Goal: Task Accomplishment & Management: Manage account settings

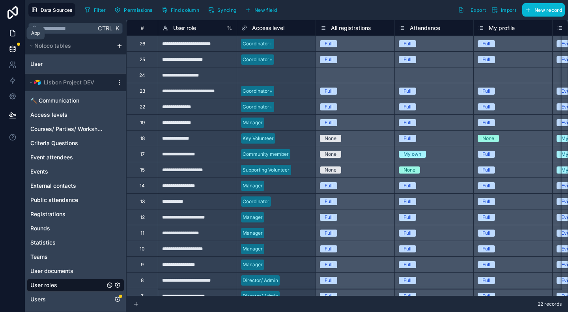
click at [11, 36] on icon at bounding box center [12, 33] width 5 height 6
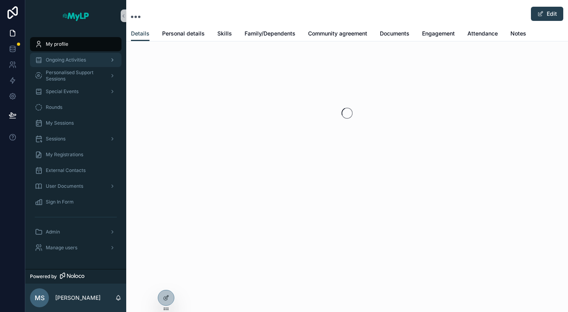
click at [56, 60] on span "Ongoing Activities" at bounding box center [66, 60] width 40 height 6
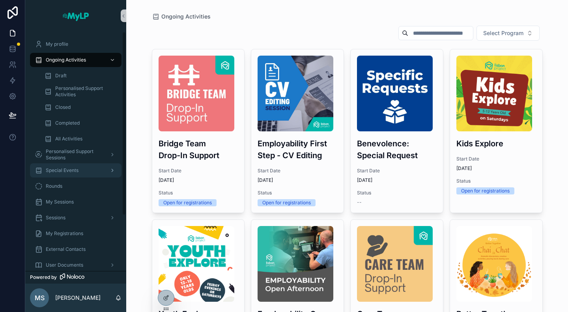
click at [72, 169] on span "Special Events" at bounding box center [62, 170] width 33 height 6
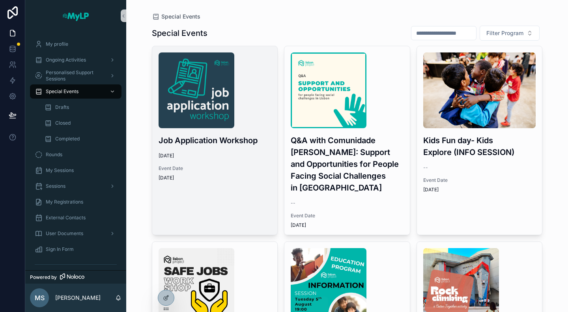
click at [209, 170] on span "Event Date" at bounding box center [215, 168] width 113 height 6
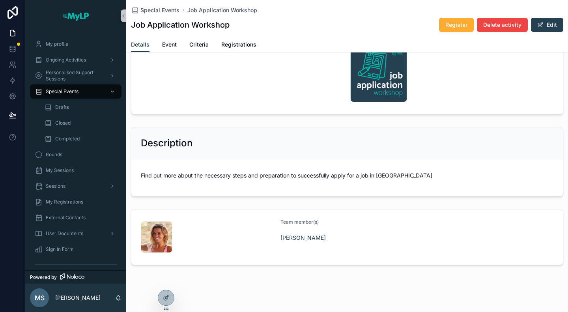
scroll to position [133, 0]
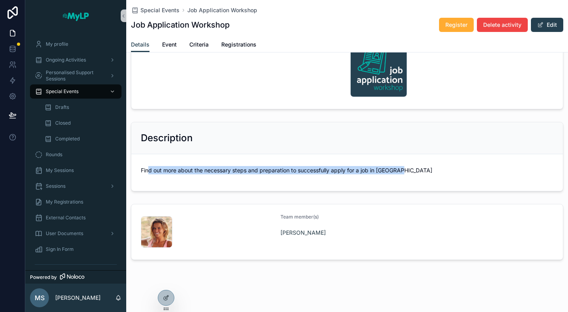
drag, startPoint x: 150, startPoint y: 170, endPoint x: 410, endPoint y: 174, distance: 259.7
click at [410, 174] on span "Find out more about the necessary steps and preparation to successfully apply f…" at bounding box center [347, 172] width 413 height 13
click at [384, 172] on p "Find out more about the necessary steps and preparation to successfully apply f…" at bounding box center [347, 170] width 413 height 8
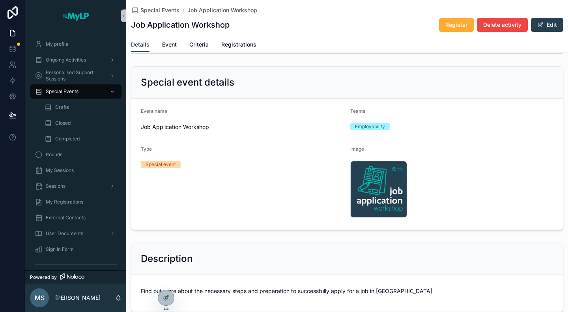
scroll to position [0, 0]
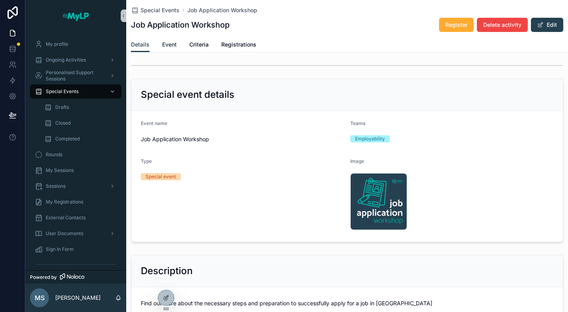
click at [172, 44] on span "Event" at bounding box center [169, 45] width 15 height 8
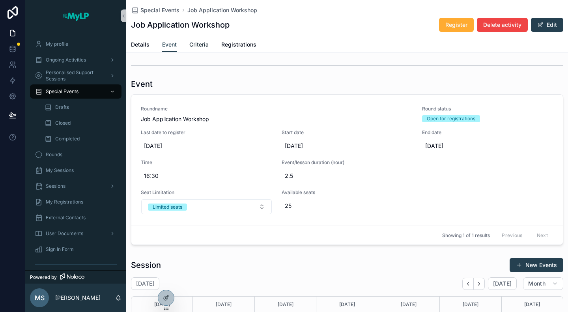
click at [192, 40] on link "Criteria" at bounding box center [198, 45] width 19 height 16
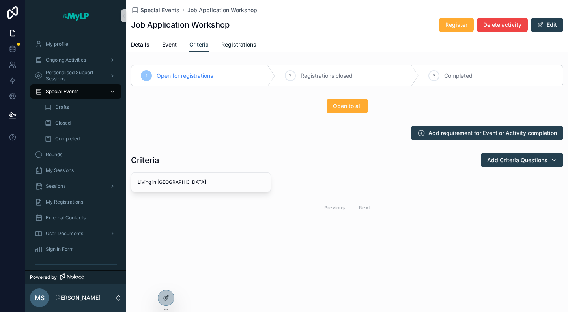
click at [245, 48] on span "Registrations" at bounding box center [238, 45] width 35 height 8
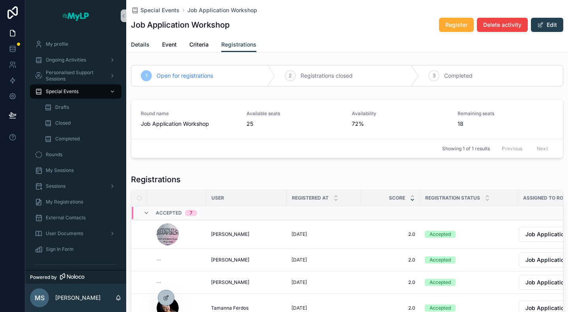
click at [147, 45] on span "Details" at bounding box center [140, 45] width 19 height 8
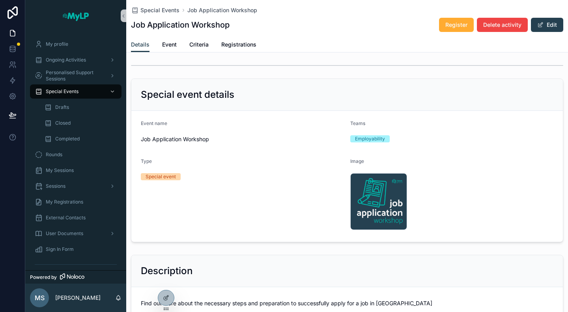
click at [302, 34] on div "Special Events Job Application Workshop Job Application Workshop Register Delet…" at bounding box center [347, 18] width 433 height 37
click at [83, 59] on span "Ongoing Activities" at bounding box center [66, 60] width 40 height 6
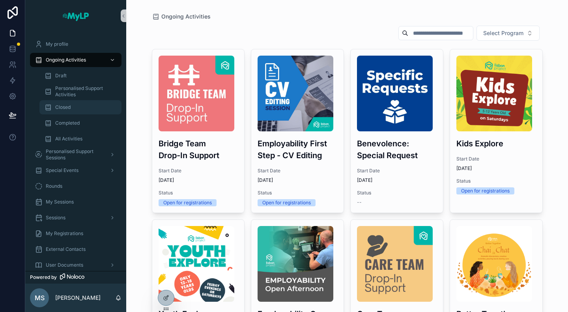
click at [77, 109] on div "Closed" at bounding box center [80, 107] width 73 height 13
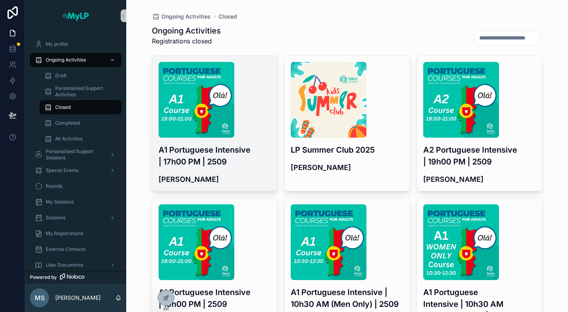
click at [224, 160] on h3 "A1 Portuguese Intensive | 17h00 PM | 2509" at bounding box center [215, 156] width 113 height 24
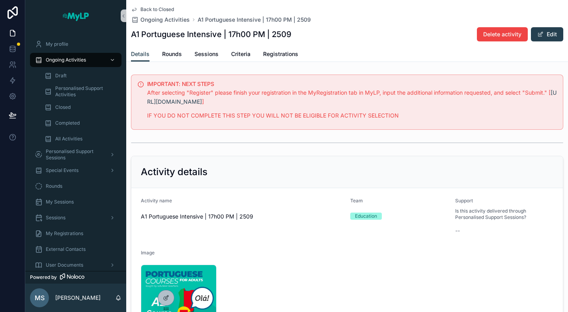
click at [325, 101] on p "After selecting "Register" please finish your registration in the MyRegistratio…" at bounding box center [352, 97] width 410 height 18
drag, startPoint x: 147, startPoint y: 94, endPoint x: 155, endPoint y: 94, distance: 7.5
click at [155, 94] on p "After selecting "Register" please finish your registration in the MyRegistratio…" at bounding box center [352, 97] width 410 height 18
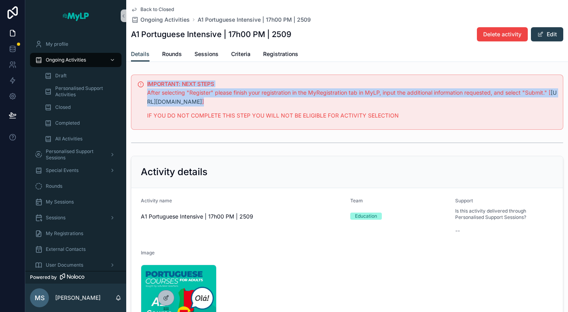
drag, startPoint x: 147, startPoint y: 84, endPoint x: 380, endPoint y: 102, distance: 234.0
click at [380, 102] on div "IMPORTANT: NEXT STEPS After selecting "Register" please finish your registratio…" at bounding box center [352, 102] width 410 height 43
copy div "IMPORTANT: NEXT STEPS After selecting "Register" please finish your registratio…"
click at [293, 101] on p "After selecting "Register" please finish your registration in the MyRegistratio…" at bounding box center [352, 97] width 410 height 18
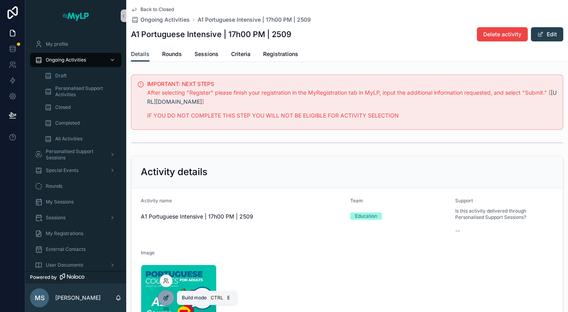
click at [167, 300] on icon at bounding box center [166, 299] width 4 height 4
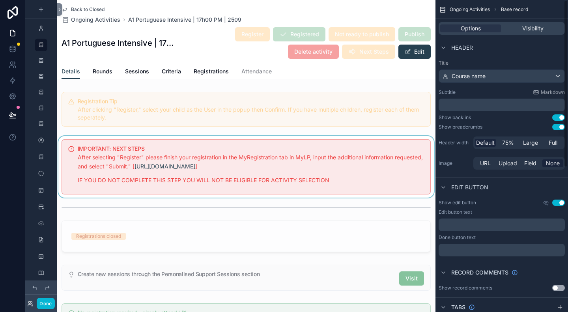
click at [345, 156] on div "scrollable content" at bounding box center [246, 167] width 379 height 62
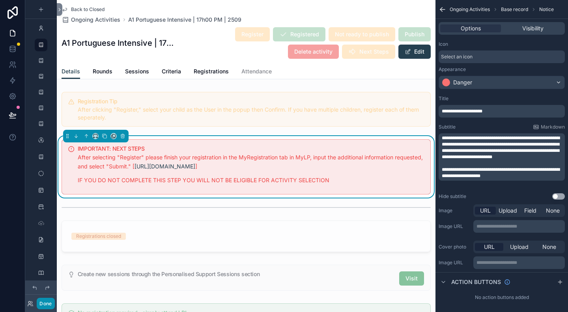
click at [51, 306] on button "Done" at bounding box center [46, 303] width 18 height 11
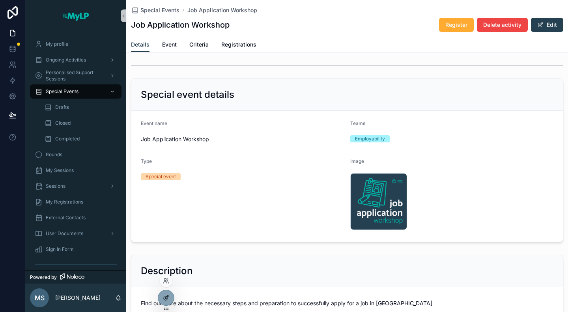
click at [167, 299] on icon at bounding box center [166, 299] width 4 height 4
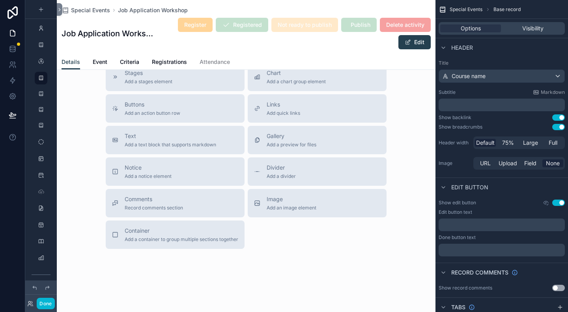
scroll to position [519, 0]
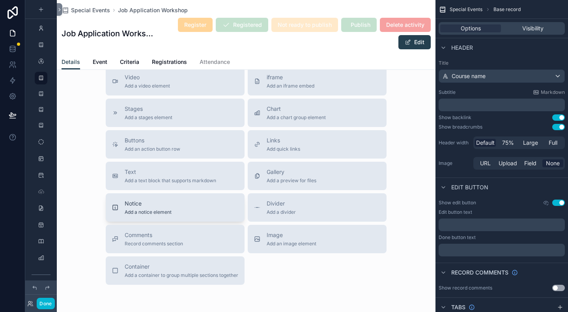
click at [176, 210] on div "Notice Add a notice element" at bounding box center [175, 208] width 126 height 16
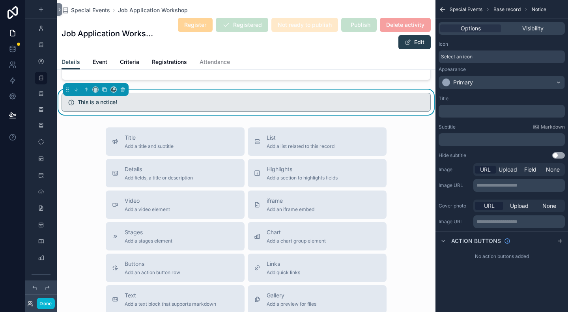
scroll to position [388, 0]
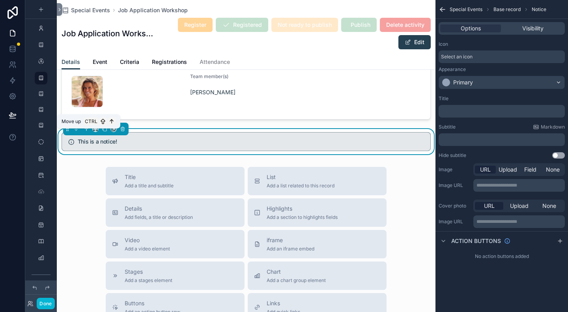
click at [86, 132] on icon "scrollable content" at bounding box center [87, 129] width 6 height 6
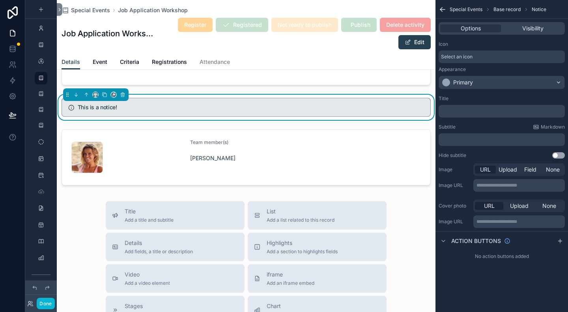
scroll to position [270, 0]
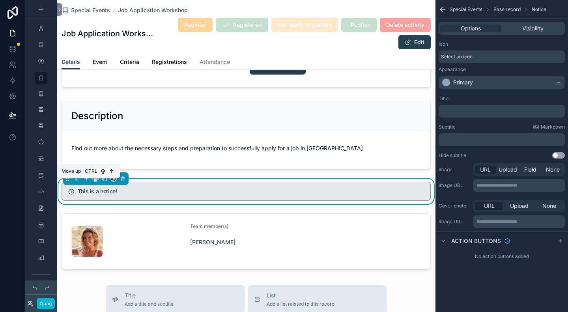
click at [88, 182] on icon "scrollable content" at bounding box center [87, 179] width 6 height 6
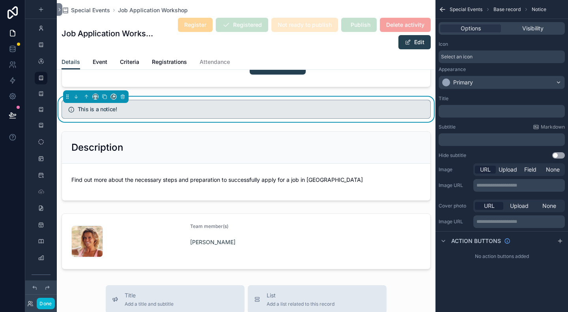
scroll to position [230, 0]
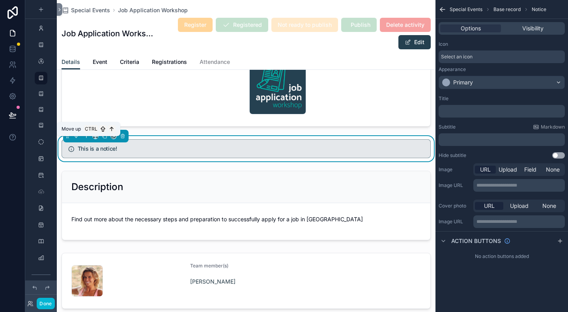
click at [87, 139] on icon "scrollable content" at bounding box center [87, 136] width 6 height 6
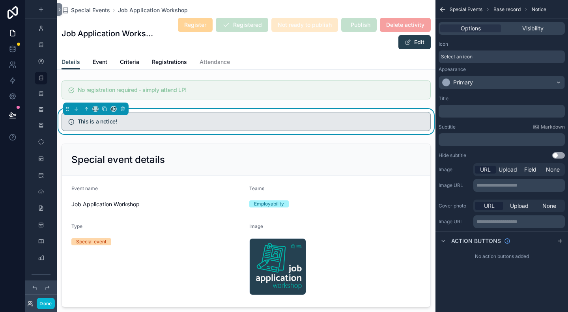
scroll to position [72, 0]
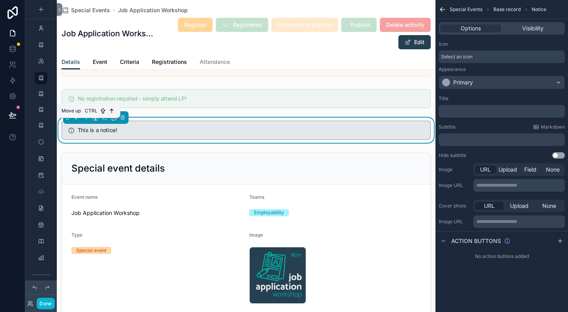
click at [86, 119] on icon "scrollable content" at bounding box center [86, 117] width 0 height 3
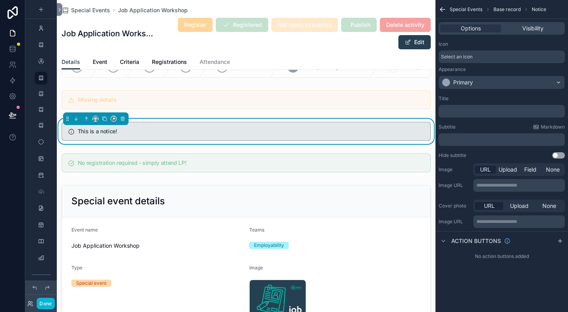
scroll to position [0, 0]
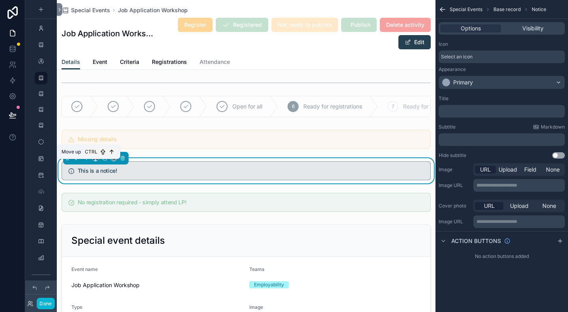
click at [84, 161] on icon "scrollable content" at bounding box center [87, 158] width 6 height 6
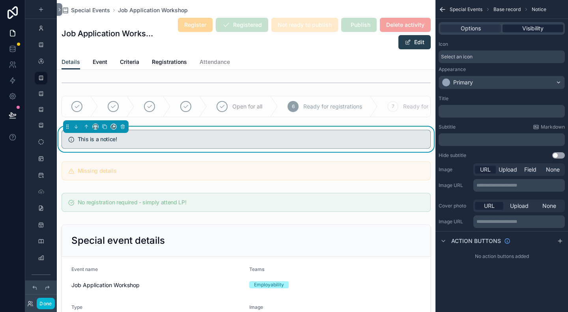
click at [530, 30] on span "Visibility" at bounding box center [533, 28] width 21 height 8
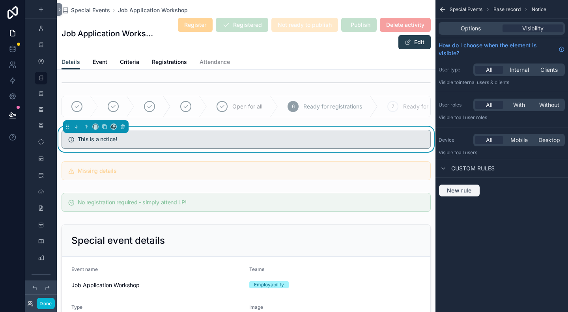
click at [462, 187] on span "New rule" at bounding box center [459, 190] width 31 height 7
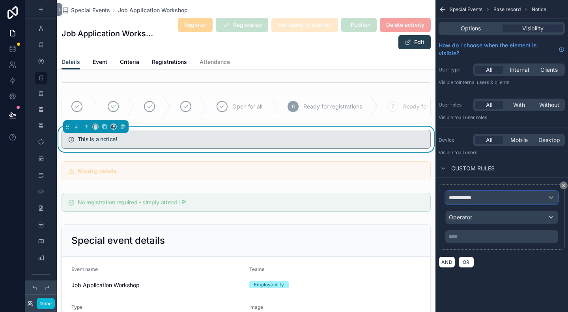
click at [490, 197] on div "**********" at bounding box center [502, 197] width 112 height 13
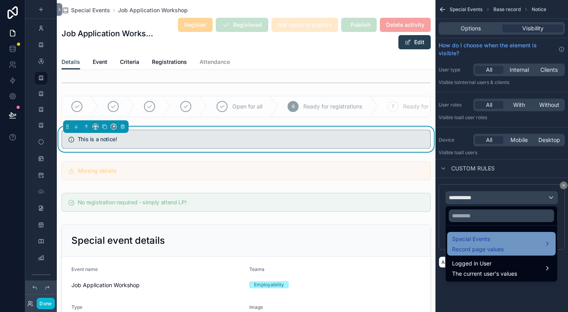
click at [493, 238] on span "Special Events" at bounding box center [478, 238] width 52 height 9
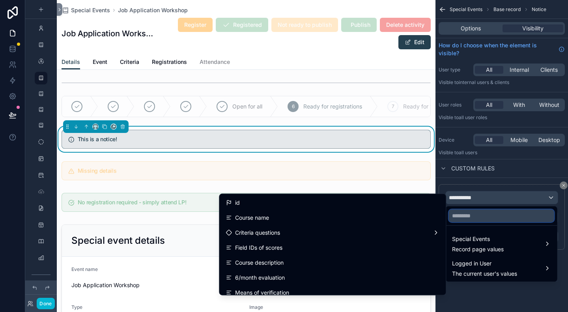
click at [476, 217] on input "text" at bounding box center [501, 216] width 105 height 13
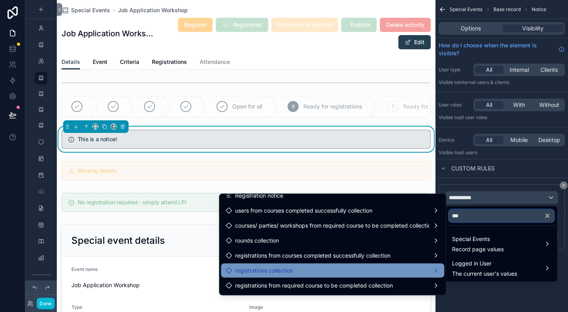
scroll to position [117, 0]
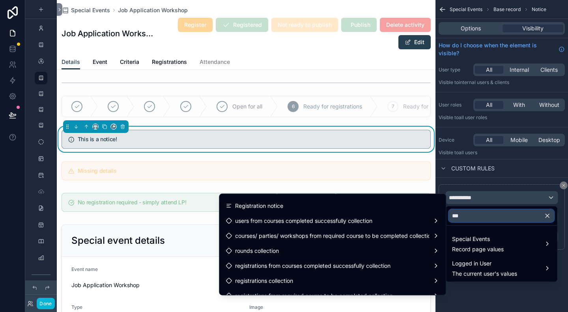
type input "***"
click at [496, 298] on div "scrollable content" at bounding box center [284, 156] width 568 height 312
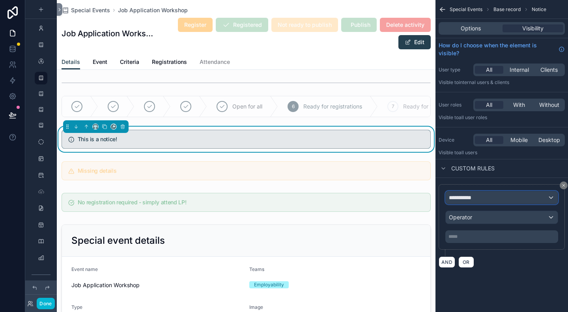
click at [504, 198] on div "**********" at bounding box center [502, 197] width 112 height 13
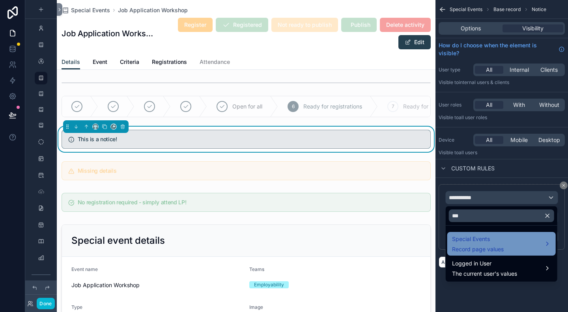
click at [516, 245] on div "Special Events Record page values" at bounding box center [501, 243] width 99 height 19
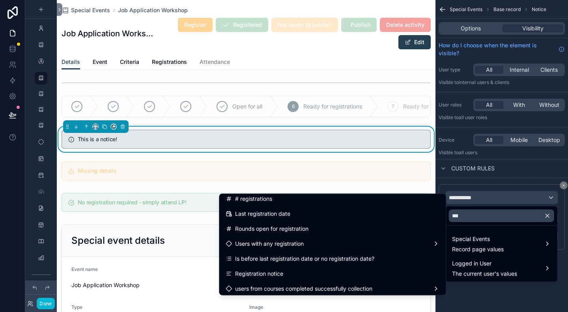
scroll to position [0, 0]
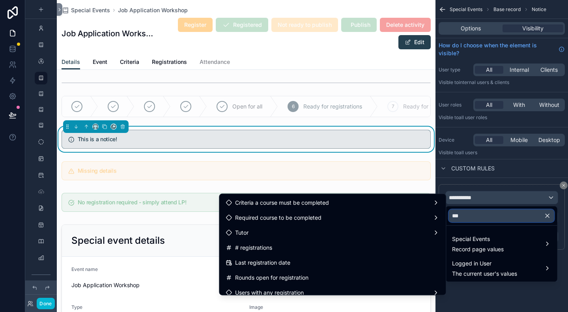
click at [485, 213] on input "***" at bounding box center [501, 216] width 105 height 13
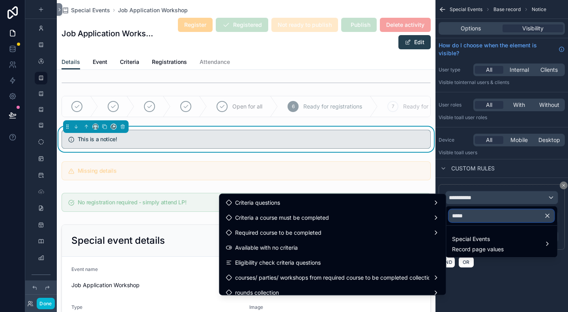
type input "******"
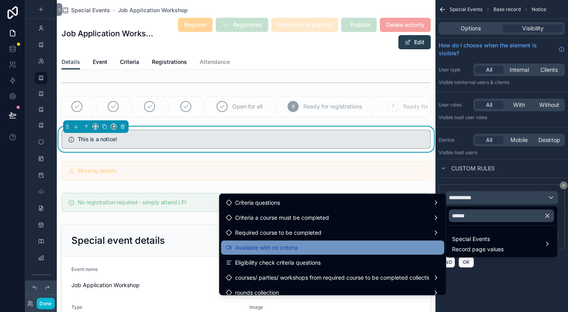
click at [404, 249] on div "Available with no criteria" at bounding box center [333, 247] width 214 height 9
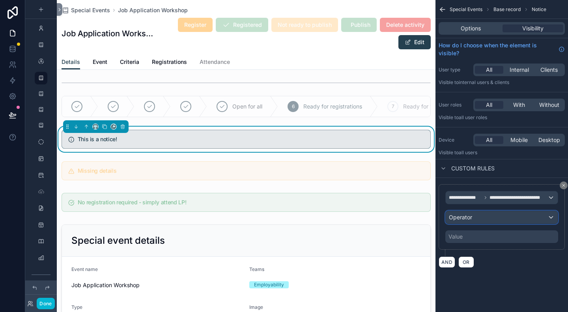
click at [497, 220] on div "Operator" at bounding box center [502, 217] width 112 height 13
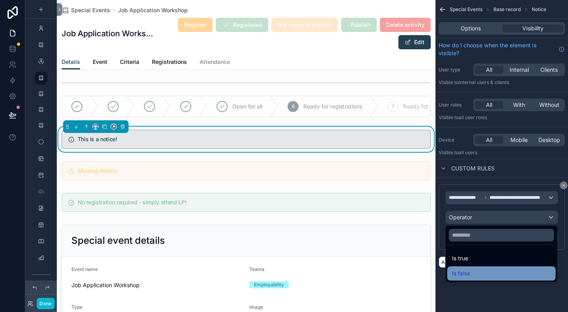
click at [491, 273] on div "Is false" at bounding box center [501, 273] width 99 height 9
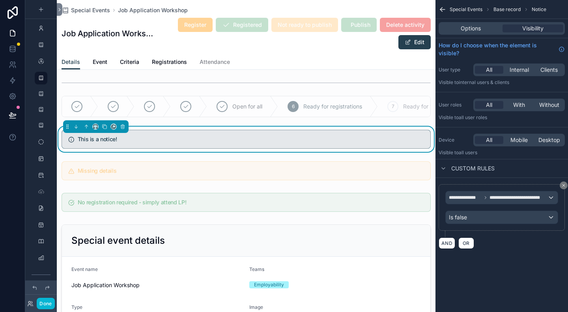
click at [496, 268] on div "**********" at bounding box center [502, 156] width 133 height 312
click at [499, 220] on div "Is false" at bounding box center [502, 217] width 112 height 13
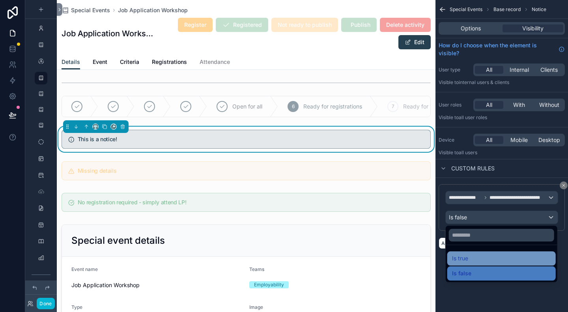
click at [491, 256] on div "Is true" at bounding box center [501, 258] width 99 height 9
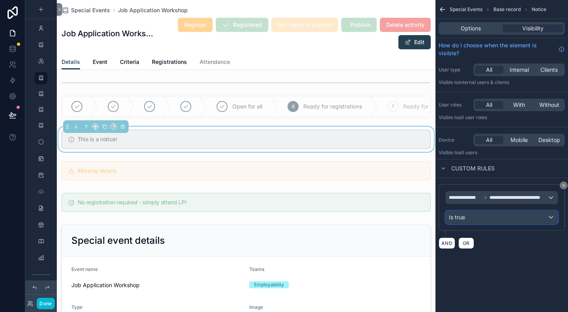
click at [494, 217] on div "Is true" at bounding box center [502, 217] width 112 height 13
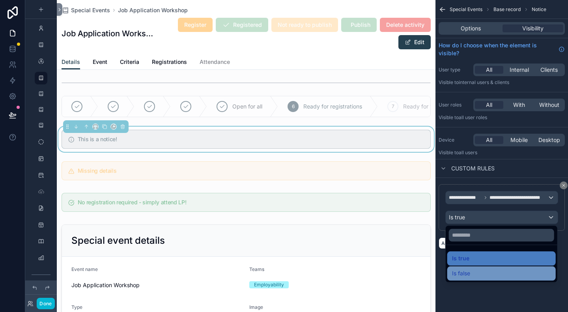
click at [474, 272] on div "Is false" at bounding box center [501, 273] width 99 height 9
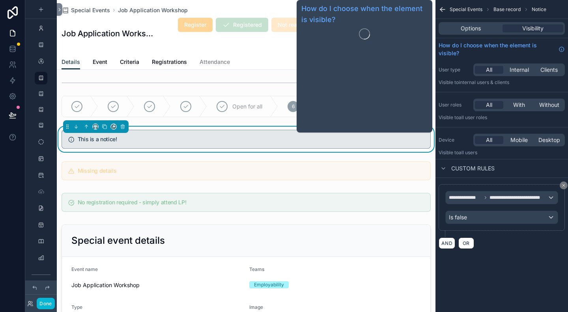
click at [474, 33] on div "Options Visibility" at bounding box center [502, 28] width 126 height 13
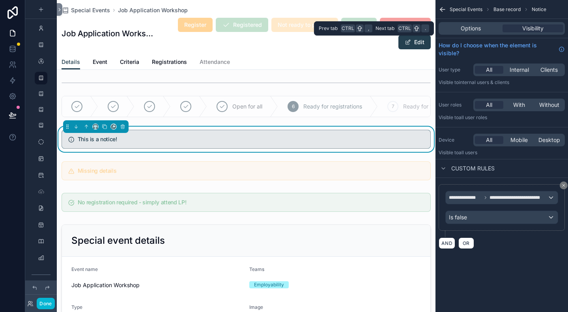
click at [474, 33] on div "Options Visibility" at bounding box center [502, 28] width 126 height 13
click at [475, 29] on span "Options" at bounding box center [471, 28] width 20 height 8
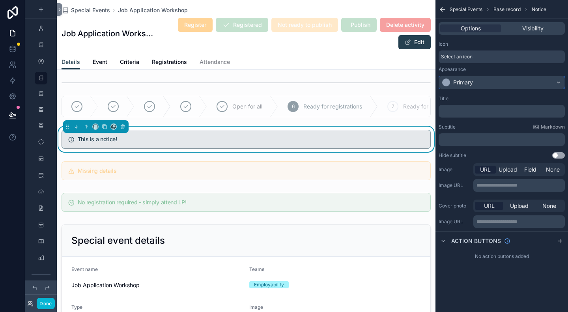
click at [467, 84] on div "Primary" at bounding box center [463, 83] width 20 height 8
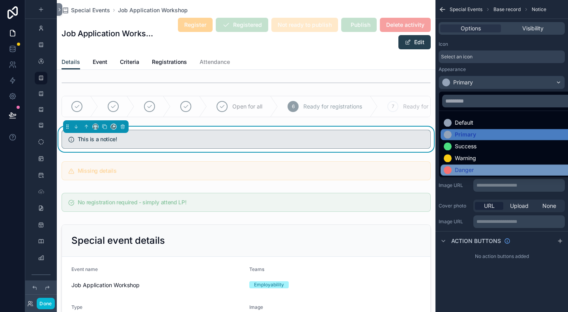
click at [468, 170] on div "Danger" at bounding box center [464, 170] width 19 height 8
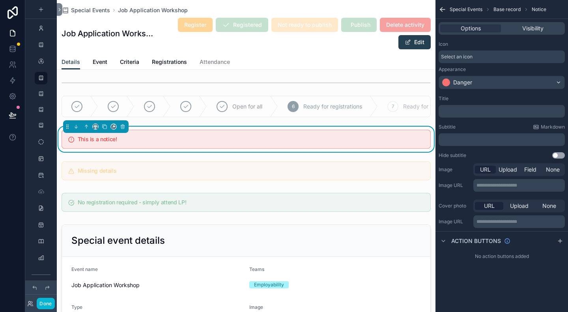
click at [465, 108] on p "﻿" at bounding box center [503, 111] width 122 height 6
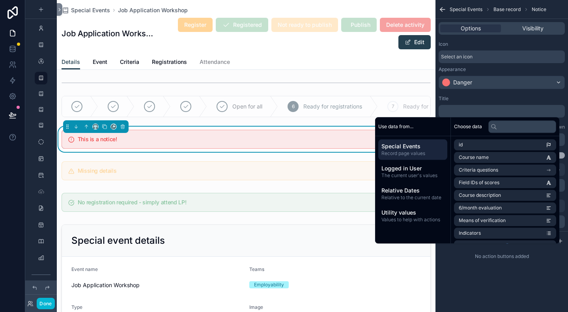
click at [474, 109] on p "﻿" at bounding box center [503, 111] width 122 height 6
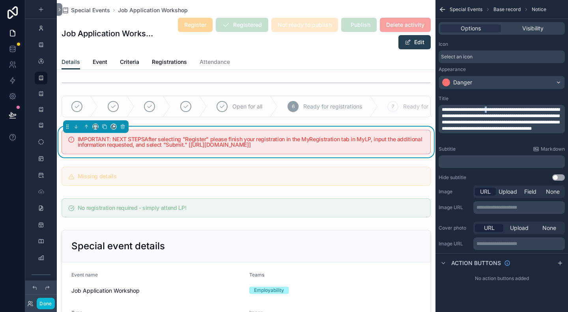
click at [506, 110] on span "**********" at bounding box center [501, 119] width 118 height 24
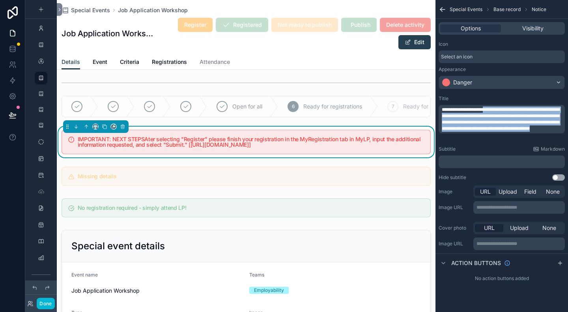
drag, startPoint x: 547, startPoint y: 135, endPoint x: 502, endPoint y: 111, distance: 50.7
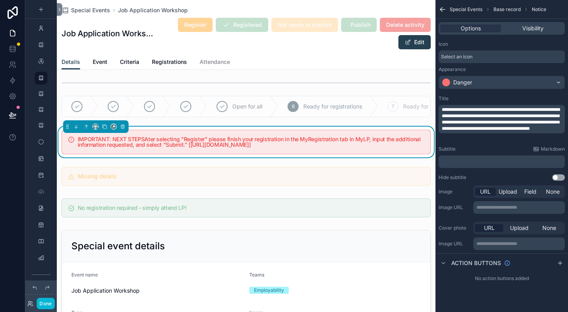
click at [479, 161] on p "﻿" at bounding box center [503, 162] width 122 height 6
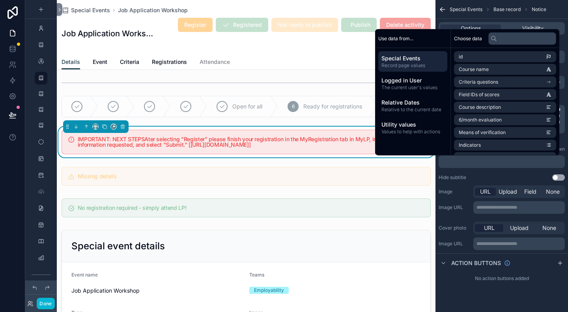
click at [473, 177] on div "Hide subtitle Use setting" at bounding box center [502, 177] width 126 height 6
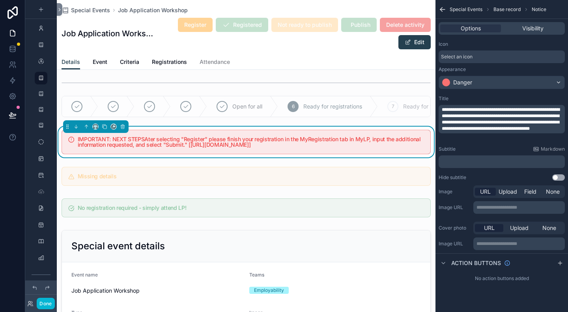
click at [475, 160] on p "﻿" at bounding box center [503, 162] width 122 height 6
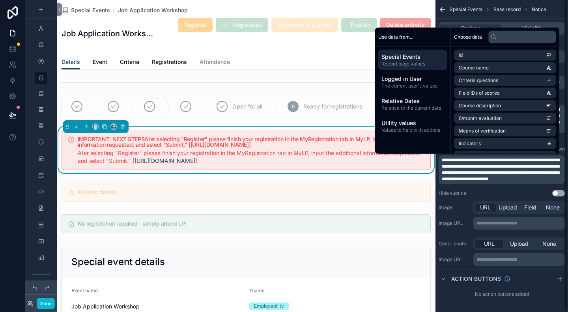
click at [524, 190] on div "Hide subtitle Use setting" at bounding box center [502, 193] width 126 height 6
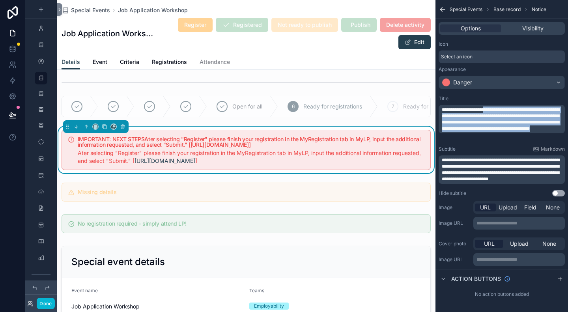
drag, startPoint x: 547, startPoint y: 135, endPoint x: 501, endPoint y: 111, distance: 51.9
click at [501, 111] on p "**********" at bounding box center [503, 119] width 122 height 25
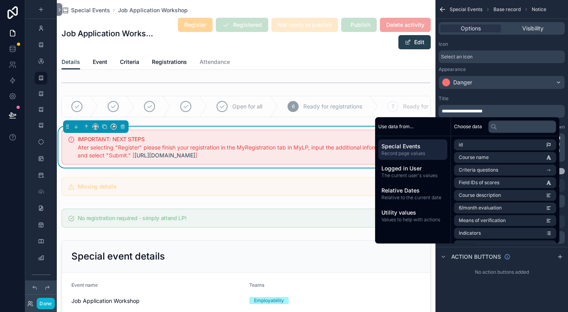
click at [507, 97] on div "Title" at bounding box center [502, 99] width 126 height 6
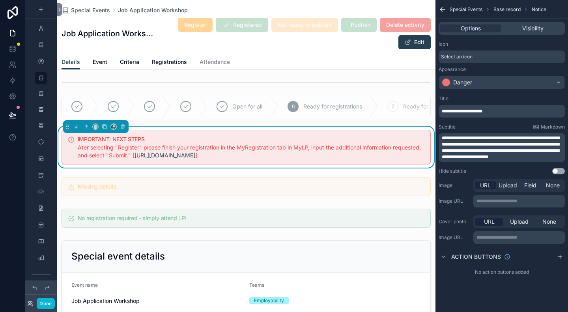
click at [483, 167] on div "**********" at bounding box center [502, 134] width 133 height 85
click at [486, 146] on span "**********" at bounding box center [501, 148] width 118 height 24
drag, startPoint x: 544, startPoint y: 144, endPoint x: 524, endPoint y: 150, distance: 20.6
click at [524, 150] on span "**********" at bounding box center [501, 148] width 118 height 24
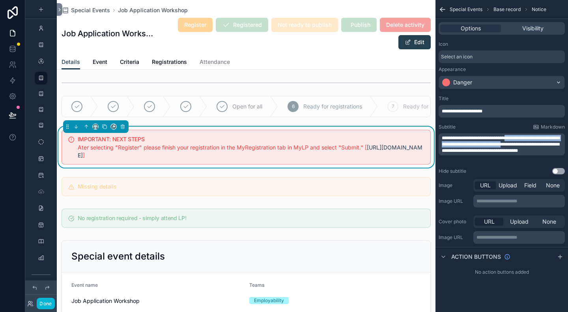
drag, startPoint x: 513, startPoint y: 137, endPoint x: 541, endPoint y: 143, distance: 29.1
click at [541, 143] on span "**********" at bounding box center [501, 144] width 118 height 17
click at [525, 143] on span "**********" at bounding box center [501, 144] width 118 height 17
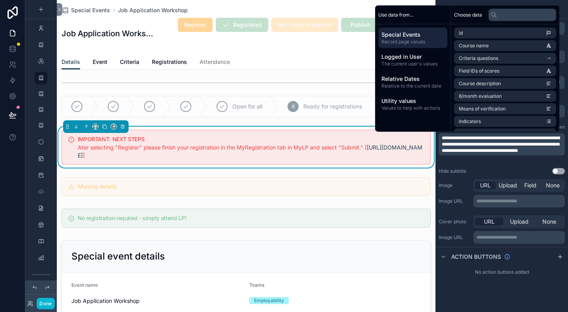
click at [496, 150] on p "**********" at bounding box center [503, 144] width 122 height 19
click at [458, 283] on div "**********" at bounding box center [502, 145] width 133 height 291
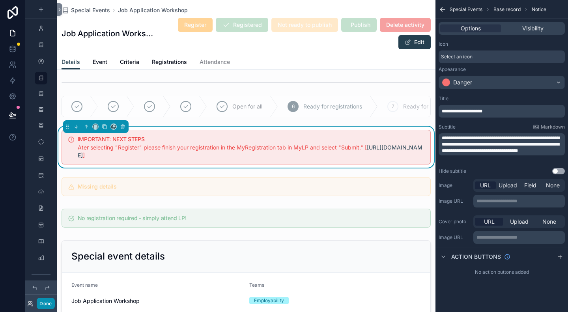
click at [51, 302] on button "Done" at bounding box center [46, 303] width 18 height 11
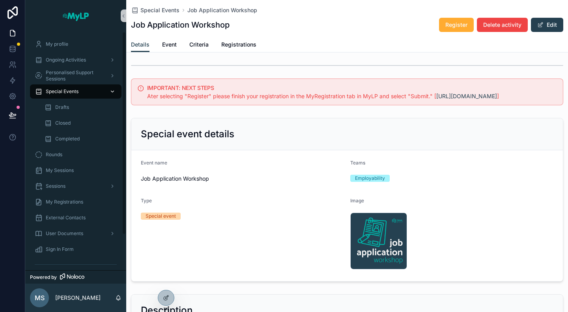
click at [65, 90] on span "Special Events" at bounding box center [62, 91] width 33 height 6
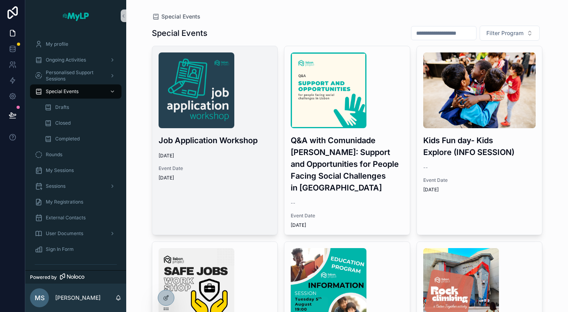
click at [207, 167] on span "Event Date" at bounding box center [215, 168] width 113 height 6
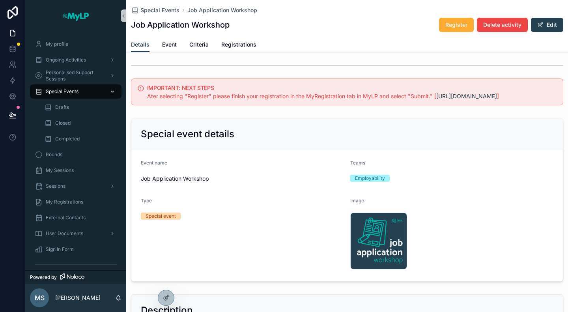
click at [70, 94] on span "Special Events" at bounding box center [62, 91] width 33 height 6
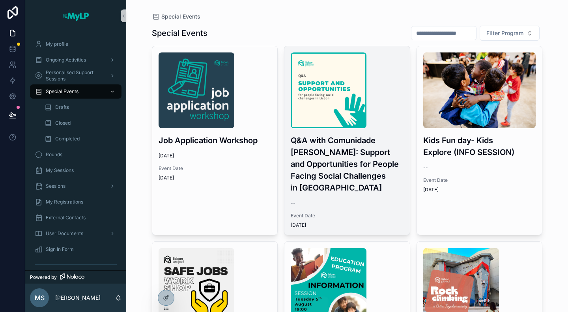
click at [340, 178] on h3 "Q&A with Comunidade Vida e Paz: Support and Opportunities for People Facing Soc…" at bounding box center [347, 164] width 113 height 59
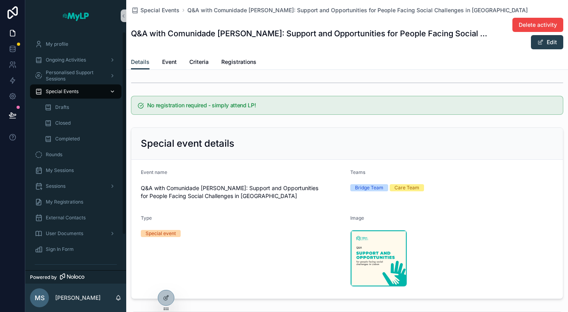
click at [73, 92] on span "Special Events" at bounding box center [62, 91] width 33 height 6
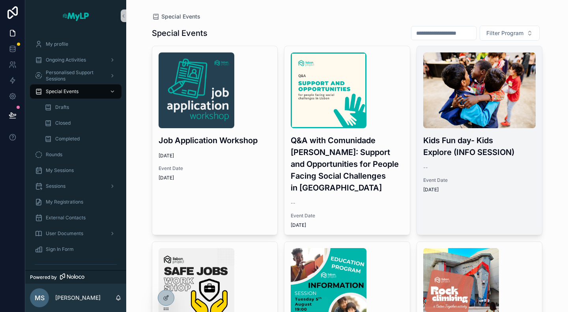
click at [478, 184] on div "Event Date 9/13/2025" at bounding box center [479, 185] width 113 height 16
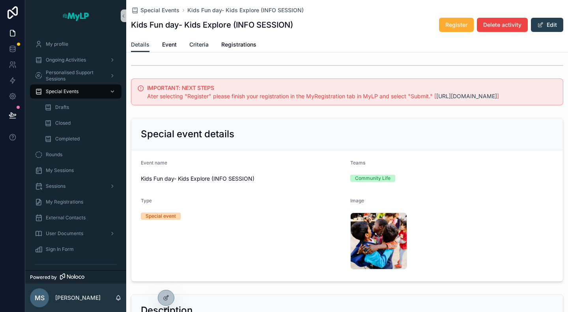
click at [198, 43] on span "Criteria" at bounding box center [198, 45] width 19 height 8
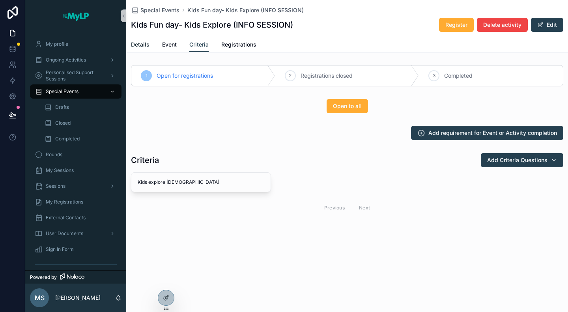
click at [142, 46] on span "Details" at bounding box center [140, 45] width 19 height 8
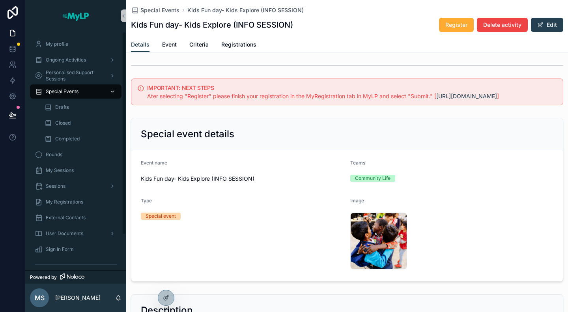
click at [84, 92] on div "Special Events" at bounding box center [76, 91] width 82 height 13
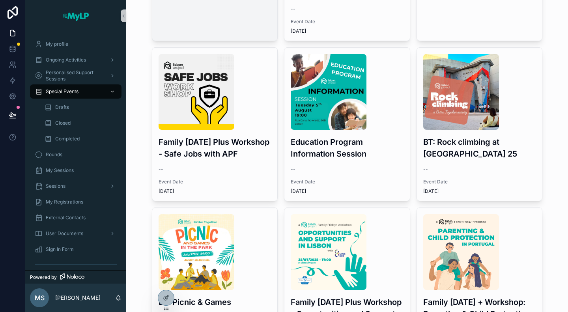
scroll to position [197, 0]
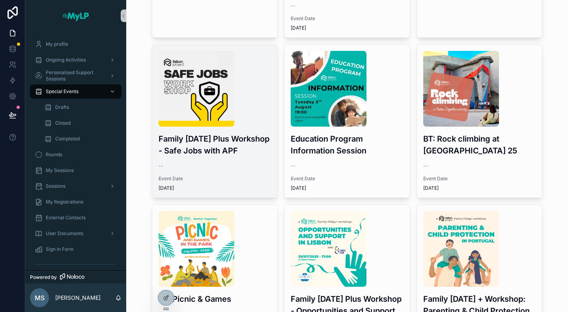
click at [223, 157] on div "Family Friday Plus Workshop - Safe Jobs with APF -- Event Date 8/22/2025" at bounding box center [214, 121] width 125 height 153
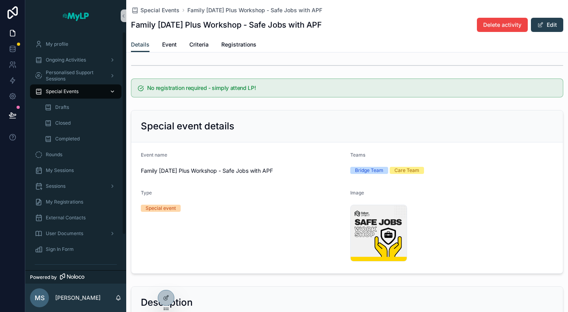
click at [70, 90] on span "Special Events" at bounding box center [62, 91] width 33 height 6
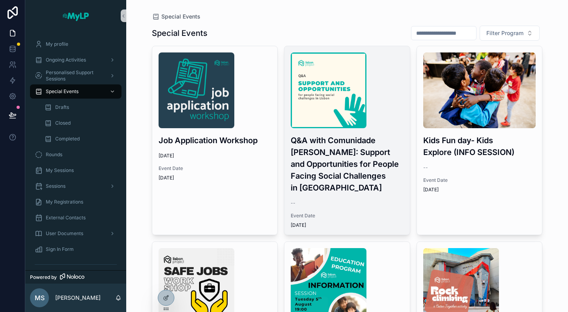
click at [320, 184] on h3 "Q&A with Comunidade Vida e Paz: Support and Opportunities for People Facing Soc…" at bounding box center [347, 164] width 113 height 59
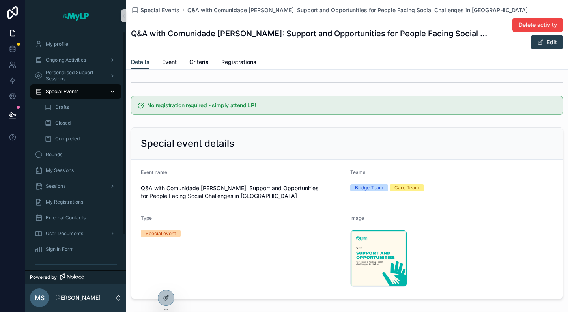
click at [73, 93] on span "Special Events" at bounding box center [62, 91] width 33 height 6
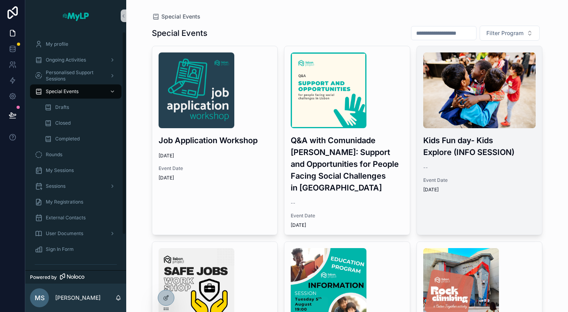
click at [477, 171] on div "Kids Fun day- Kids Explore (INFO SESSION) -- Event Date 9/13/2025" at bounding box center [479, 122] width 125 height 153
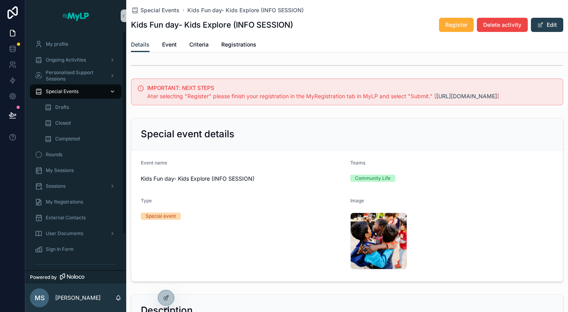
click at [88, 96] on div "Special Events" at bounding box center [76, 91] width 82 height 13
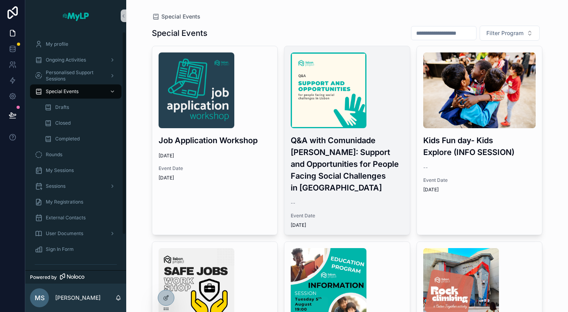
scroll to position [158, 0]
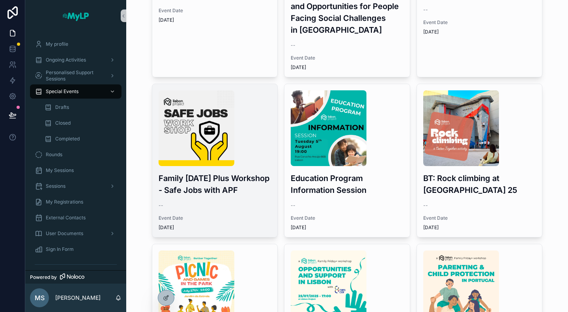
click at [222, 189] on h3 "Family Friday Plus Workshop - Safe Jobs with APF" at bounding box center [215, 184] width 113 height 24
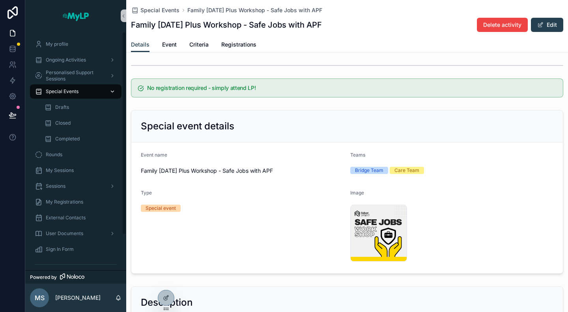
click at [60, 91] on span "Special Events" at bounding box center [62, 91] width 33 height 6
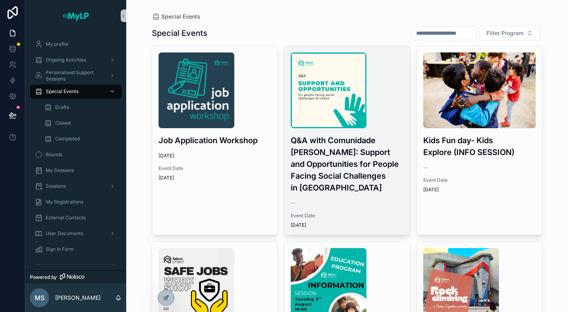
click at [349, 189] on h3 "Q&A with Comunidade Vida e Paz: Support and Opportunities for People Facing Soc…" at bounding box center [347, 164] width 113 height 59
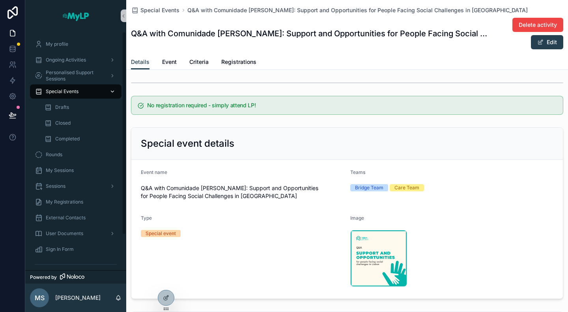
click at [81, 94] on div "Special Events" at bounding box center [76, 91] width 82 height 13
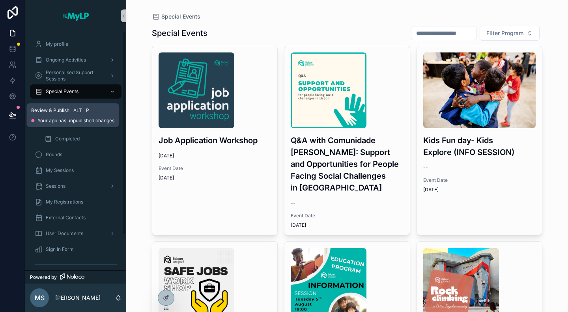
click at [8, 114] on button at bounding box center [12, 115] width 17 height 22
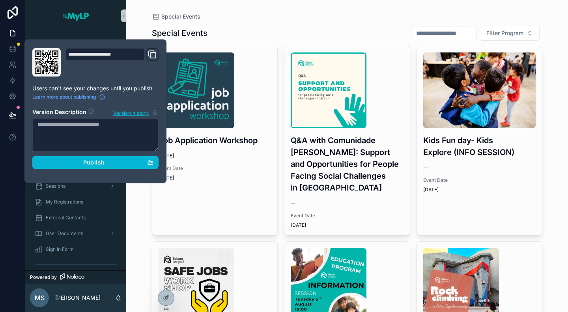
click at [106, 124] on textarea at bounding box center [95, 134] width 126 height 33
click at [124, 124] on textarea "**********" at bounding box center [95, 134] width 126 height 33
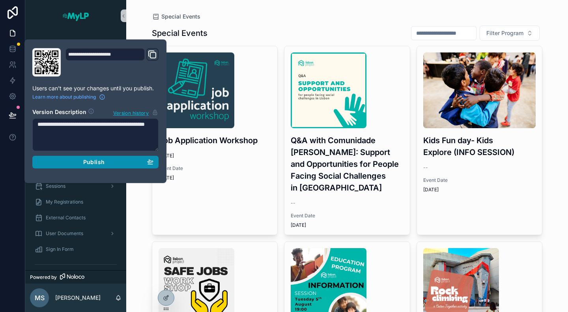
type textarea "**********"
click at [122, 165] on button "Publish" at bounding box center [95, 162] width 126 height 13
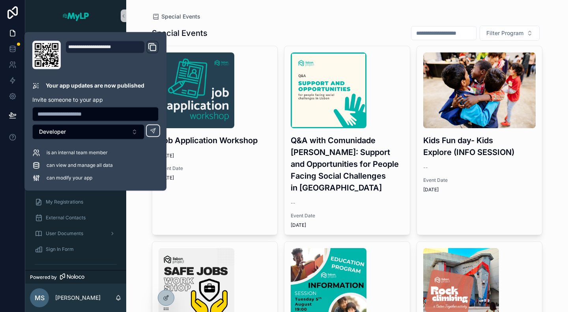
click at [251, 20] on div "Special Events" at bounding box center [347, 17] width 391 height 8
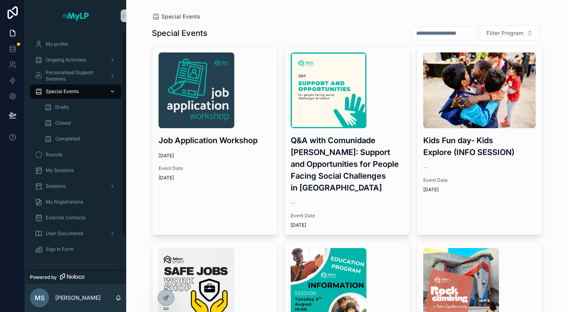
click at [77, 91] on span "Special Events" at bounding box center [62, 91] width 33 height 6
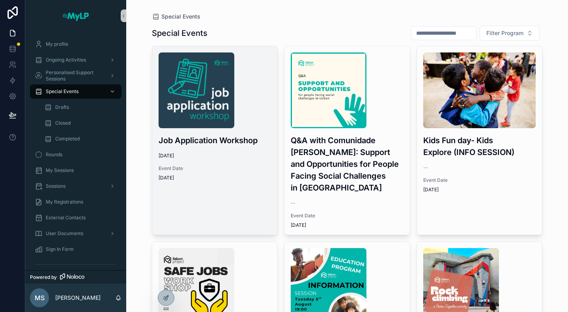
click at [195, 162] on div "Job Application Workshop 9/10/2025 Event Date 9/10/2025" at bounding box center [214, 116] width 125 height 141
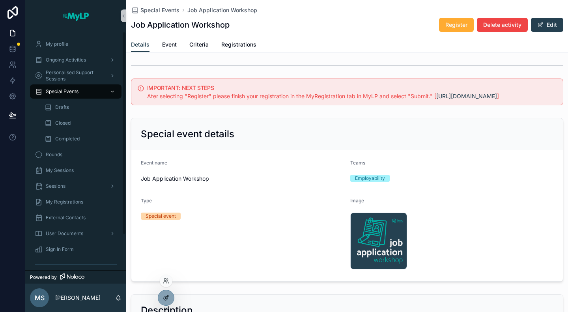
click at [161, 300] on div at bounding box center [166, 297] width 16 height 15
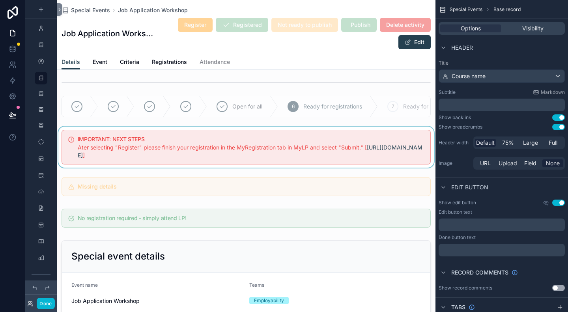
click at [116, 154] on div "scrollable content" at bounding box center [246, 147] width 379 height 41
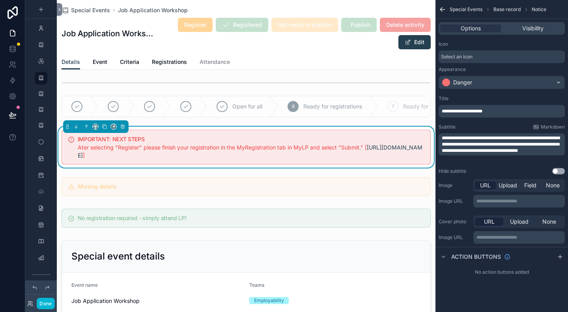
click at [445, 139] on span "**********" at bounding box center [501, 144] width 118 height 17
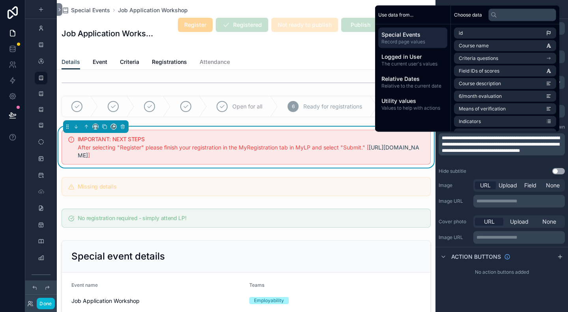
click at [528, 137] on span "**********" at bounding box center [501, 144] width 118 height 17
click at [542, 143] on span "**********" at bounding box center [501, 144] width 118 height 17
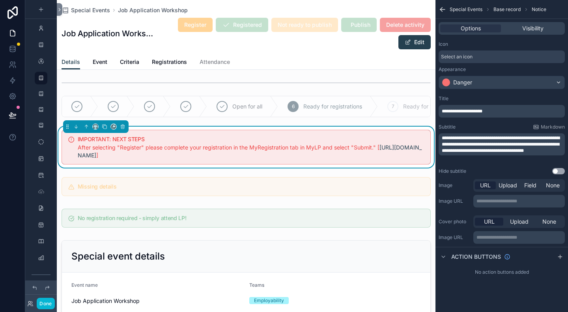
click at [296, 66] on div "Details Event Criteria Registrations Attendance" at bounding box center [246, 61] width 369 height 15
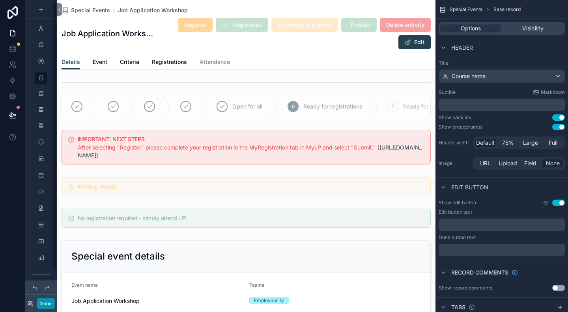
click at [46, 305] on button "Done" at bounding box center [46, 303] width 18 height 11
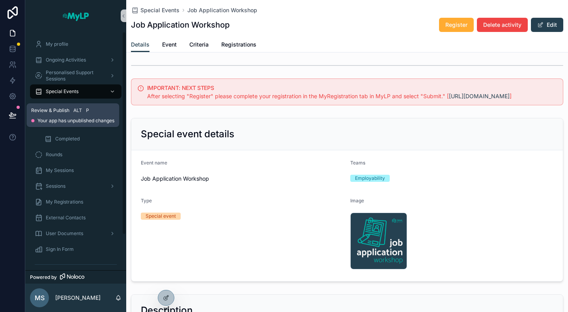
click at [15, 117] on icon at bounding box center [13, 115] width 8 height 8
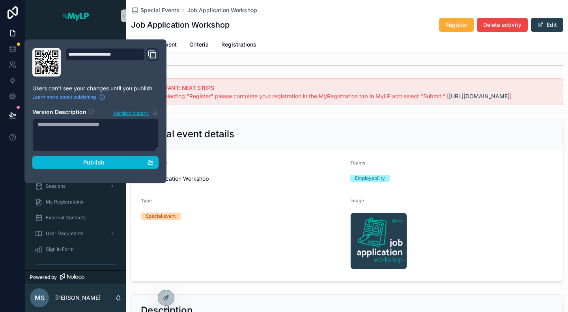
click at [71, 124] on textarea at bounding box center [95, 134] width 126 height 33
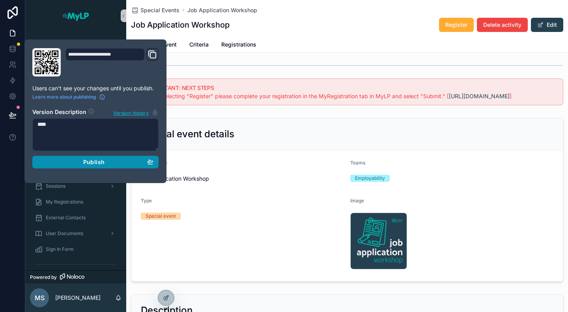
type textarea "****"
click at [94, 163] on span "Publish" at bounding box center [93, 162] width 21 height 7
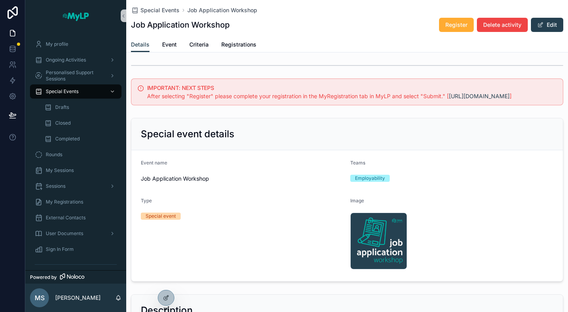
click at [342, 30] on div "Job Application Workshop Register Delete activity Edit" at bounding box center [347, 24] width 433 height 15
click at [174, 44] on span "Event" at bounding box center [169, 45] width 15 height 8
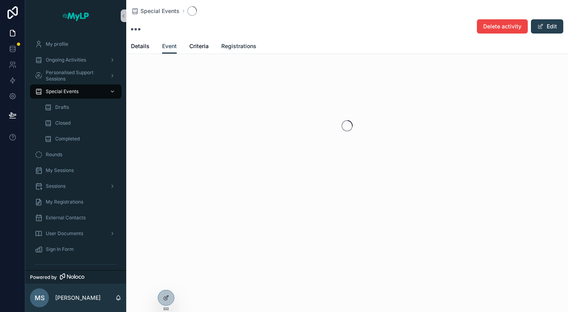
click at [243, 43] on span "Registrations" at bounding box center [238, 46] width 35 height 8
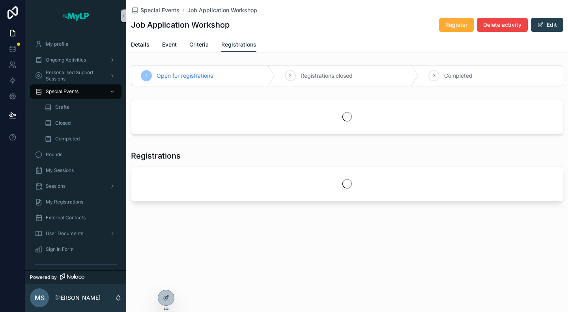
click at [199, 44] on span "Criteria" at bounding box center [198, 45] width 19 height 8
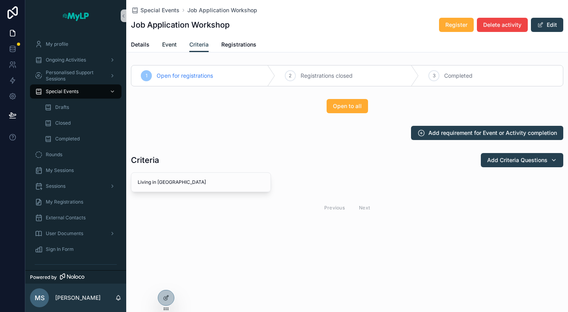
click at [165, 47] on span "Event" at bounding box center [169, 45] width 15 height 8
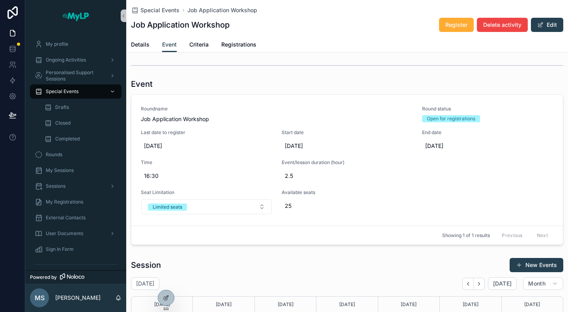
click at [338, 32] on div "Job Application Workshop Register Delete activity Edit" at bounding box center [347, 24] width 433 height 15
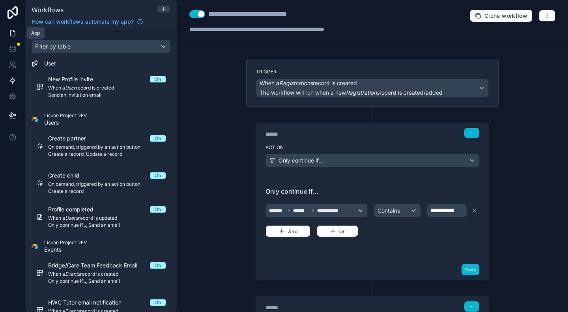
scroll to position [197, 0]
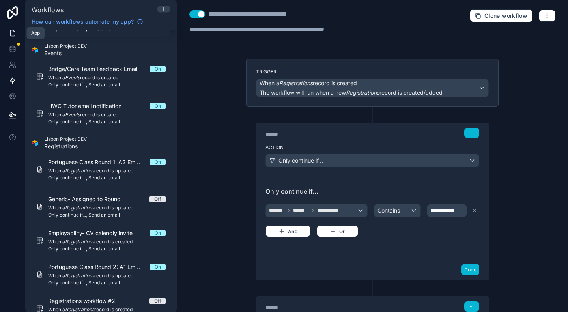
click at [16, 33] on icon at bounding box center [13, 33] width 8 height 8
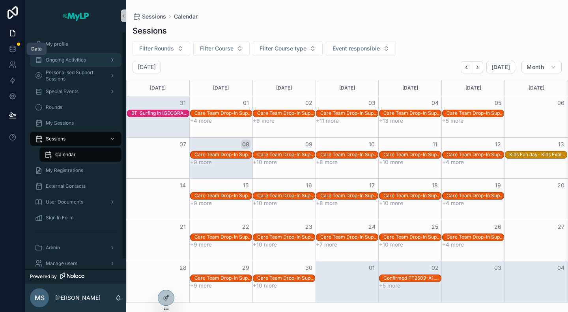
click at [65, 56] on div "Ongoing Activities" at bounding box center [76, 60] width 82 height 13
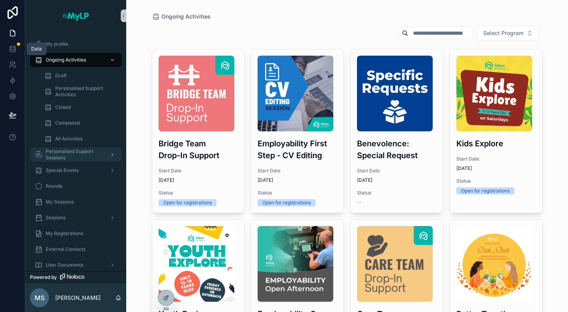
click at [77, 158] on span "Personalised Support Sessions" at bounding box center [75, 154] width 58 height 13
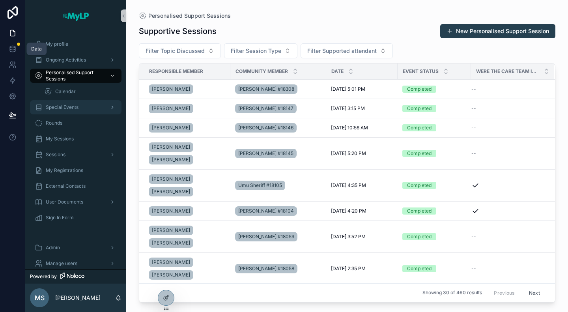
click at [77, 109] on span "Special Events" at bounding box center [62, 107] width 33 height 6
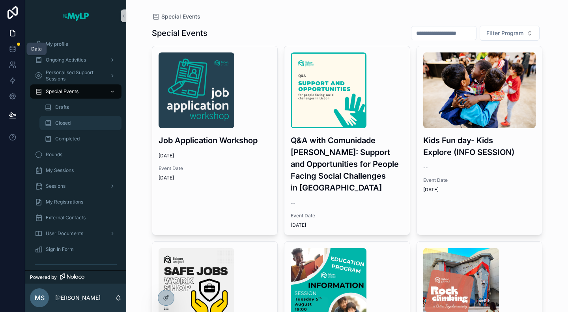
click at [75, 124] on div "Closed" at bounding box center [80, 123] width 73 height 13
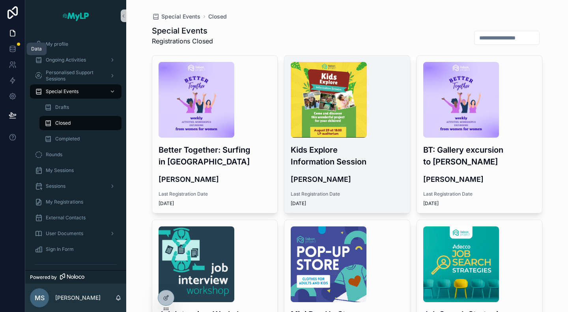
click at [384, 171] on div "Kids Explore Information Session Renata Rodrigues Last Registration Date 8/29/2…" at bounding box center [347, 134] width 125 height 157
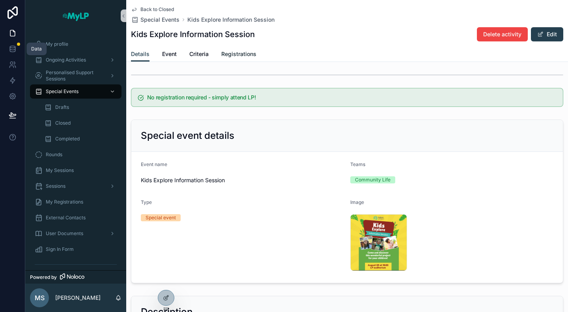
click at [247, 60] on link "Registrations" at bounding box center [238, 55] width 35 height 16
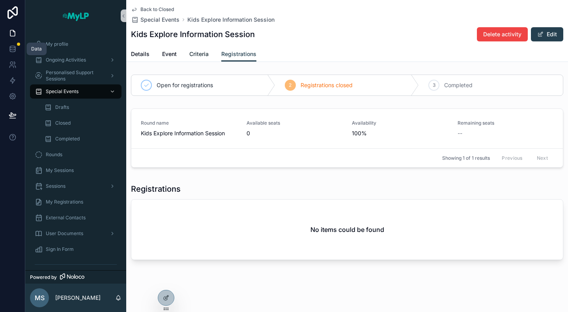
click at [207, 54] on span "Criteria" at bounding box center [198, 54] width 19 height 8
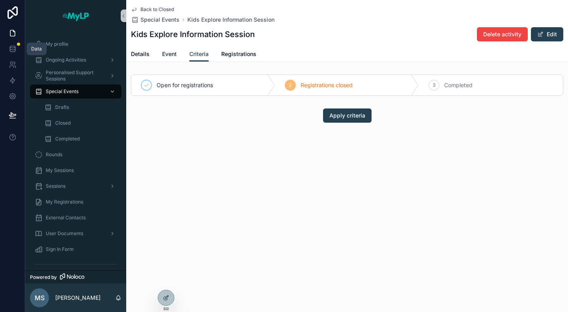
click at [167, 53] on span "Event" at bounding box center [169, 54] width 15 height 8
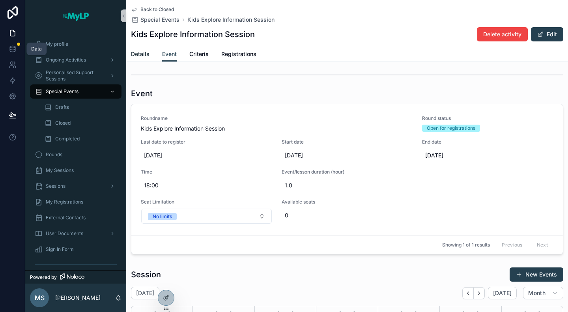
click at [139, 55] on span "Details" at bounding box center [140, 54] width 19 height 8
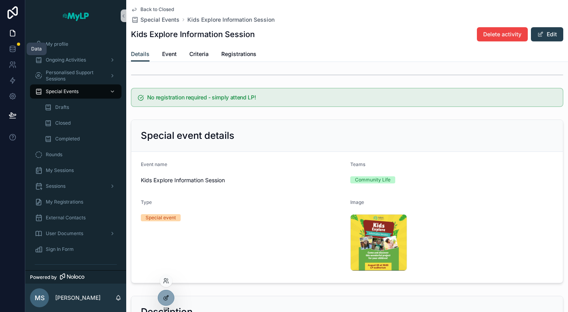
click at [165, 296] on icon at bounding box center [166, 298] width 6 height 6
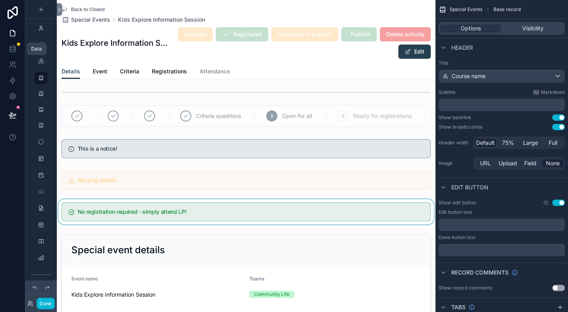
click at [234, 213] on div "scrollable content" at bounding box center [246, 211] width 379 height 25
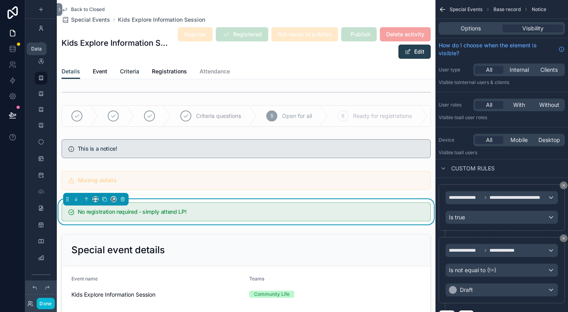
click at [137, 71] on span "Criteria" at bounding box center [129, 71] width 19 height 8
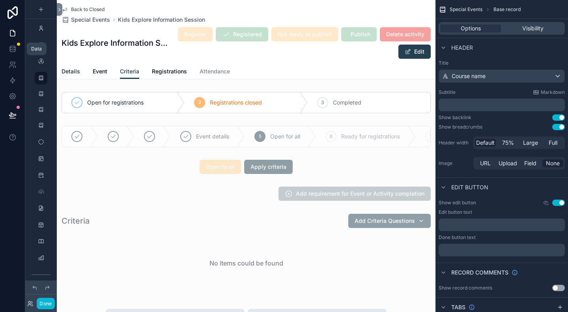
click at [74, 71] on span "Details" at bounding box center [71, 71] width 19 height 8
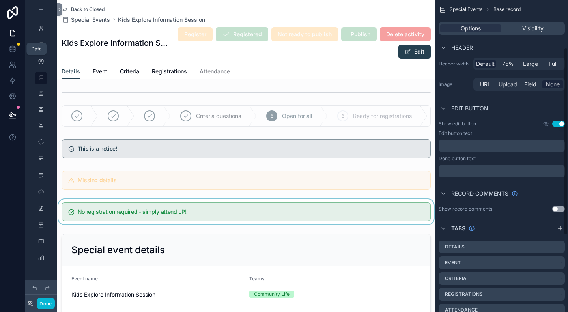
click at [297, 221] on div "scrollable content" at bounding box center [246, 211] width 379 height 25
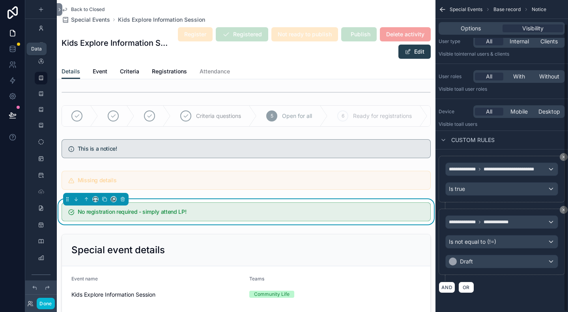
scroll to position [26, 0]
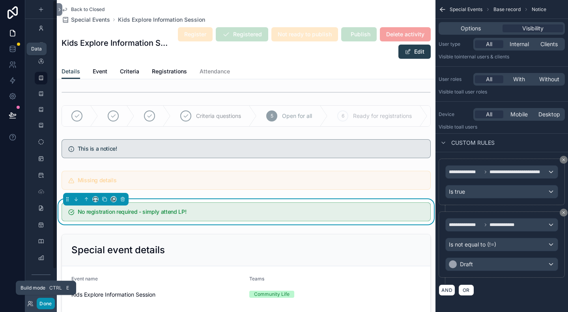
click at [47, 303] on button "Done" at bounding box center [46, 303] width 18 height 11
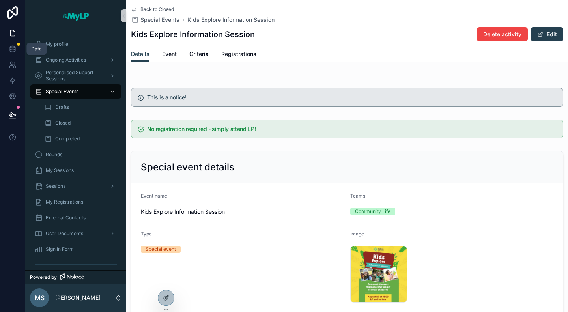
click at [193, 95] on h5 "This is a notice!" at bounding box center [352, 98] width 410 height 6
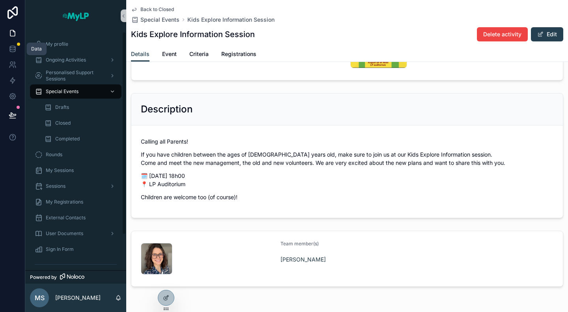
scroll to position [0, 0]
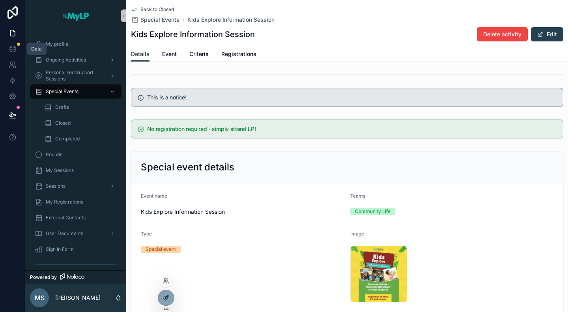
click at [171, 300] on div at bounding box center [166, 297] width 16 height 15
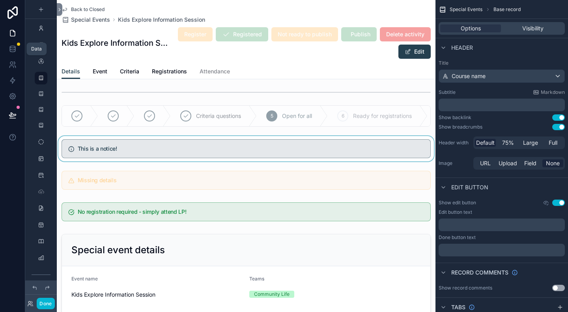
click at [207, 156] on div "scrollable content" at bounding box center [246, 148] width 379 height 25
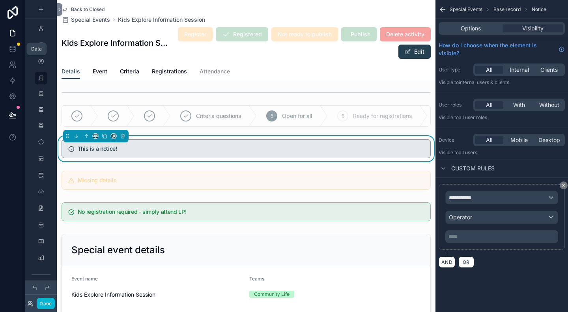
click at [199, 34] on div "Register Registered Not ready to publish Publish Delete activity Edit" at bounding box center [300, 43] width 260 height 32
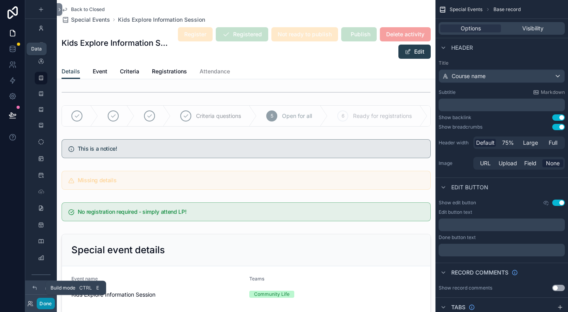
click at [47, 304] on button "Done" at bounding box center [46, 303] width 18 height 11
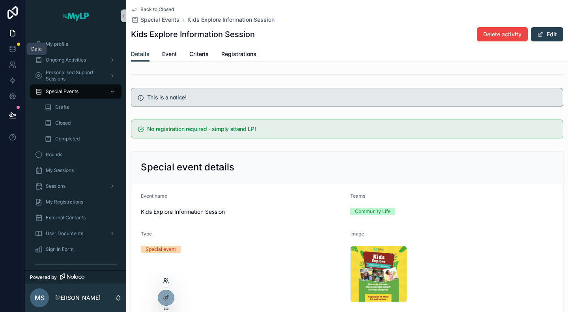
click at [167, 281] on icon at bounding box center [166, 281] width 6 height 6
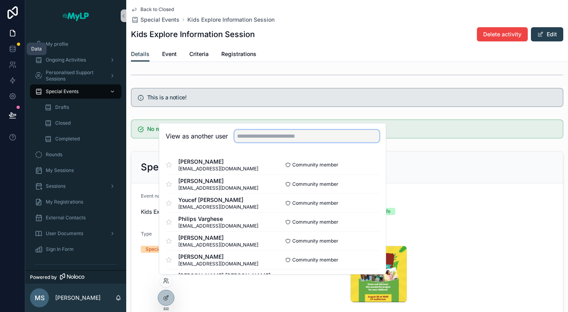
click at [244, 138] on input "text" at bounding box center [306, 136] width 145 height 13
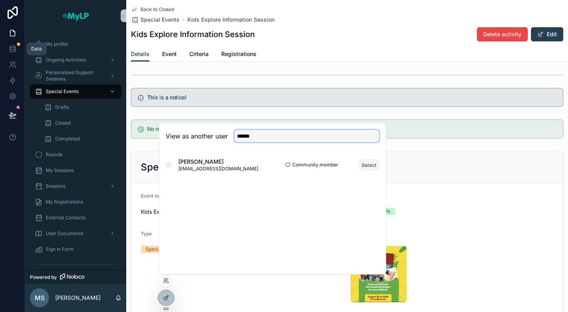
type input "******"
click at [367, 164] on button "Select" at bounding box center [369, 164] width 21 height 11
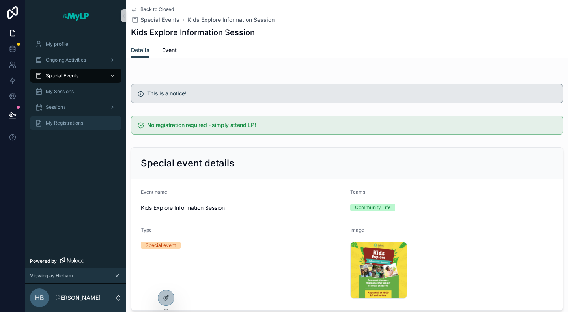
click at [80, 119] on div "My Registrations" at bounding box center [76, 123] width 82 height 13
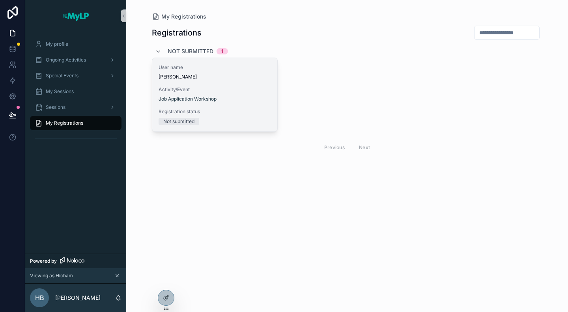
click at [242, 83] on div "User name [PERSON_NAME] Activity/Event Job Application Workshop Registration st…" at bounding box center [214, 94] width 125 height 73
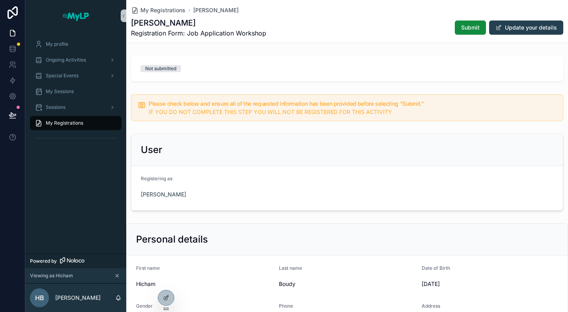
click at [76, 124] on span "My Registrations" at bounding box center [64, 123] width 37 height 6
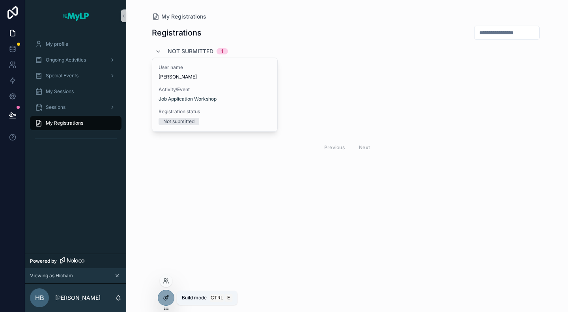
click at [163, 300] on div at bounding box center [166, 297] width 16 height 15
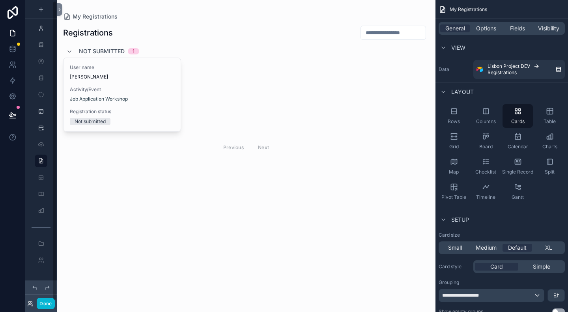
scroll to position [1, 0]
click at [48, 302] on button "Done" at bounding box center [46, 303] width 18 height 11
